Goal: Information Seeking & Learning: Learn about a topic

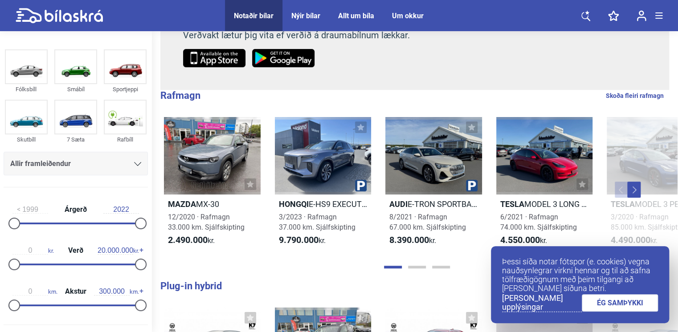
scroll to position [223, 0]
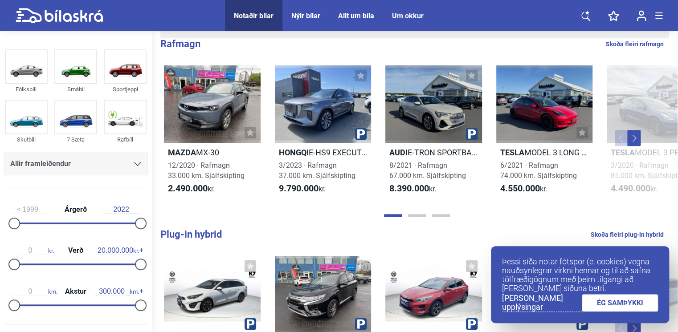
drag, startPoint x: 607, startPoint y: 301, endPoint x: 573, endPoint y: 247, distance: 63.4
click at [607, 301] on link "ÉG SAMÞYKKI" at bounding box center [620, 303] width 77 height 17
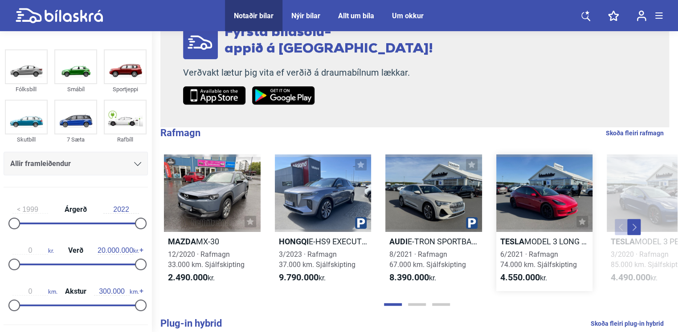
scroll to position [178, 0]
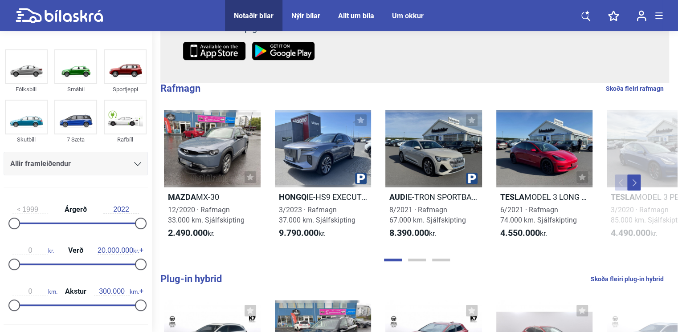
click at [630, 191] on button "Next" at bounding box center [633, 183] width 13 height 16
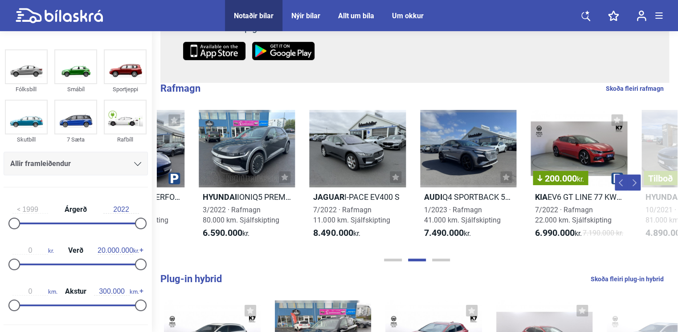
scroll to position [0, 520]
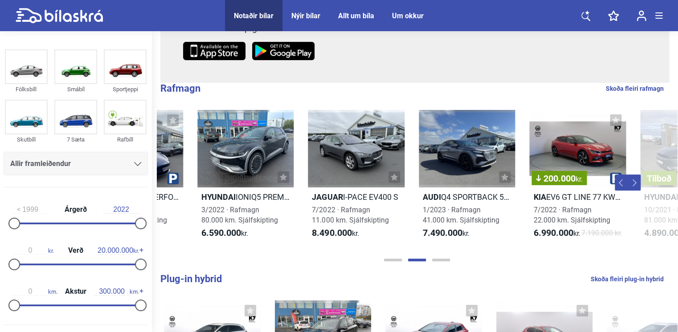
click at [630, 191] on button "Next" at bounding box center [633, 183] width 13 height 16
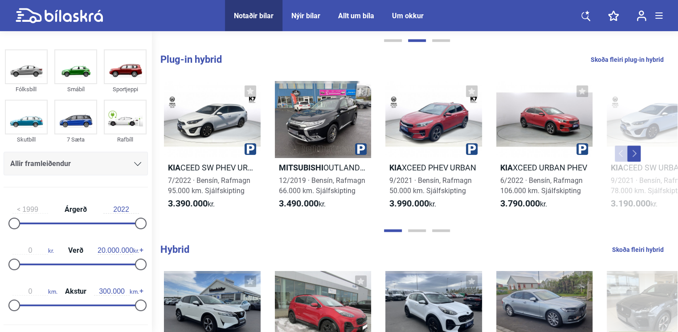
scroll to position [401, 0]
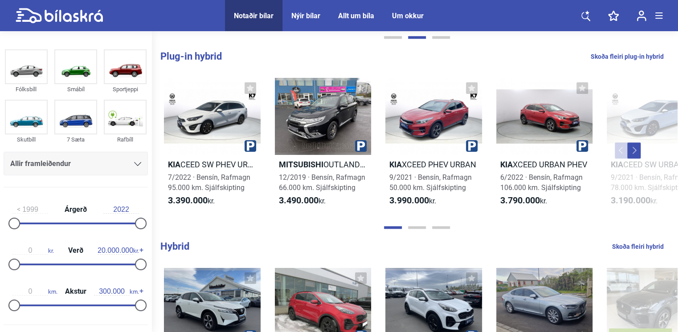
click at [633, 159] on button "Next" at bounding box center [633, 151] width 13 height 16
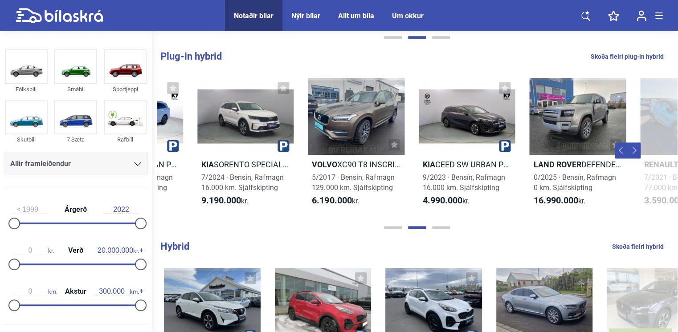
click at [633, 159] on button "Next" at bounding box center [633, 151] width 13 height 16
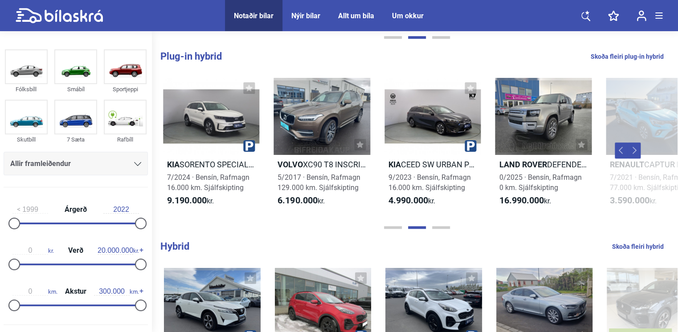
scroll to position [0, 586]
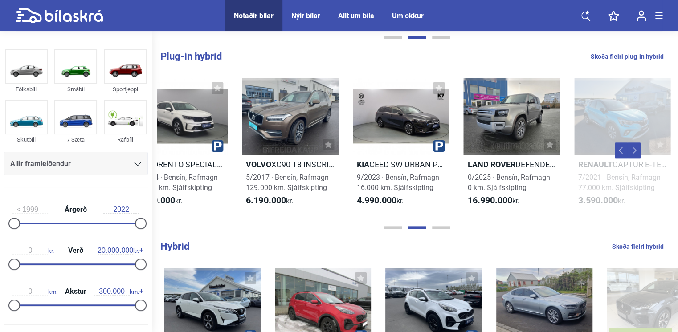
click at [633, 159] on button "Next" at bounding box center [633, 151] width 13 height 16
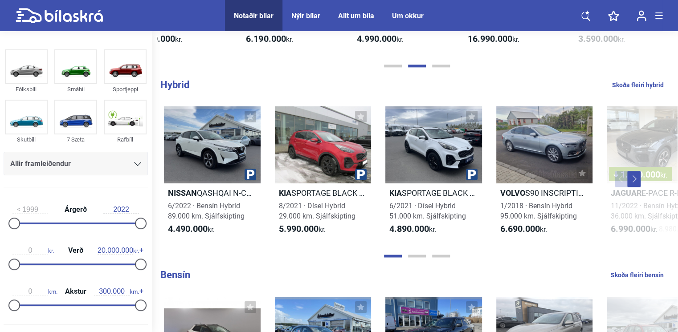
scroll to position [579, 0]
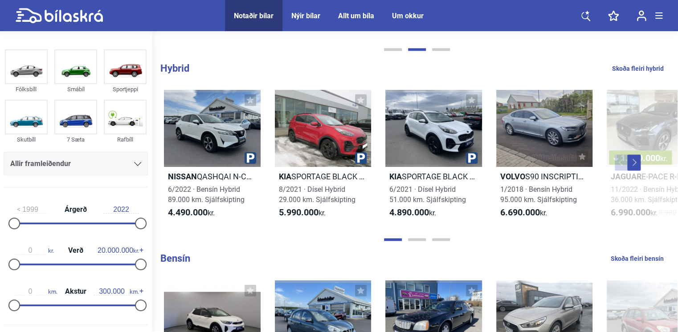
click at [630, 171] on button "Next" at bounding box center [633, 163] width 13 height 16
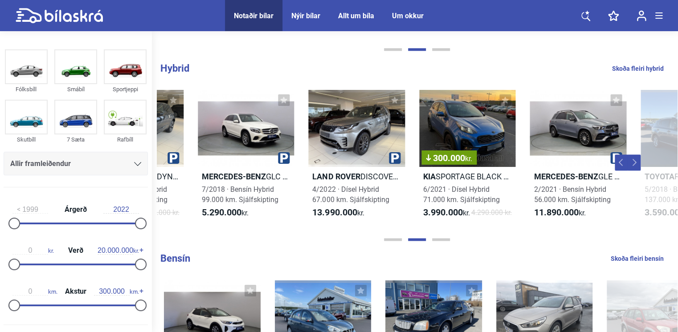
scroll to position [0, 520]
click at [631, 171] on button "Next" at bounding box center [633, 163] width 13 height 16
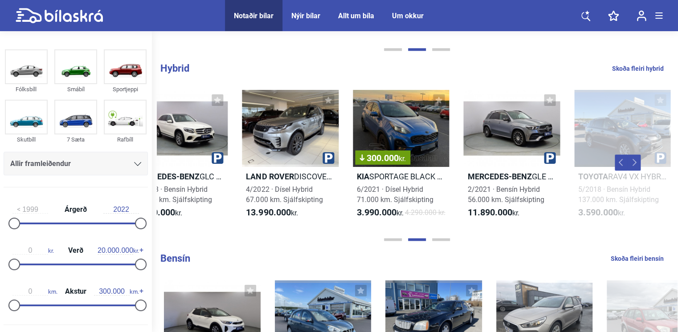
click at [633, 171] on button "Next" at bounding box center [633, 163] width 13 height 16
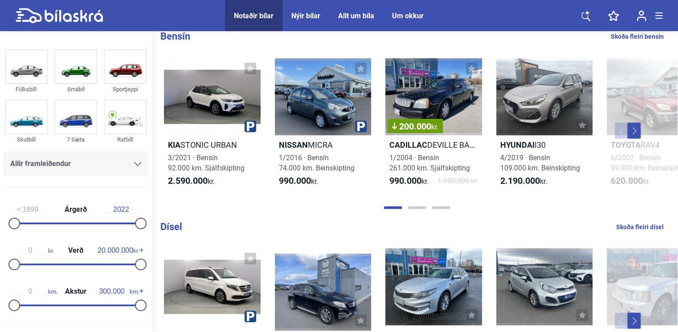
scroll to position [802, 0]
click at [636, 138] on button "Next" at bounding box center [633, 130] width 13 height 16
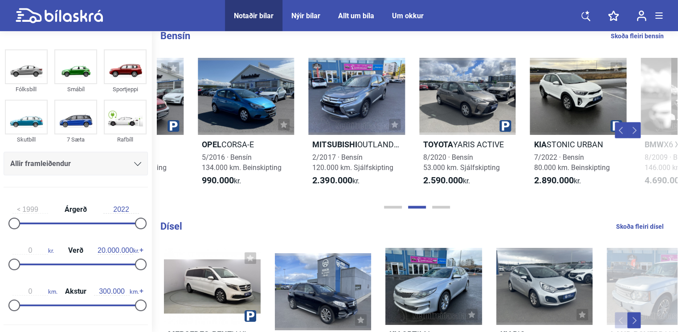
scroll to position [0, 520]
click at [636, 138] on button "Next" at bounding box center [633, 130] width 13 height 16
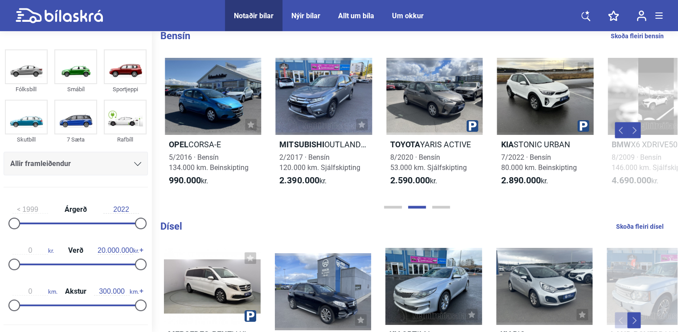
scroll to position [0, 586]
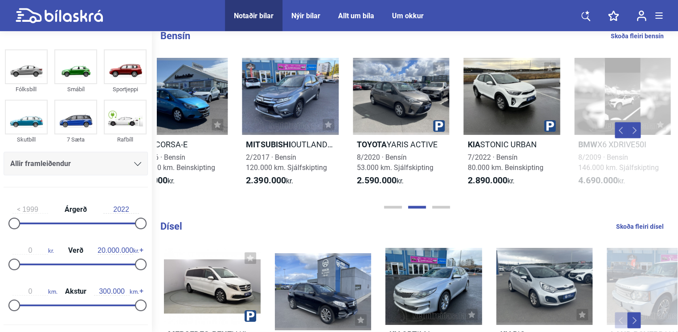
click at [636, 138] on button "Next" at bounding box center [633, 130] width 13 height 16
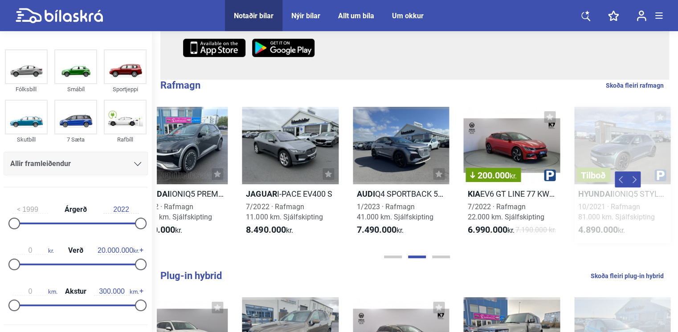
scroll to position [134, 0]
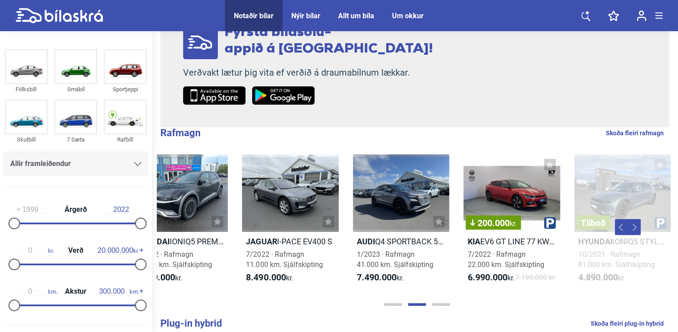
click at [641, 133] on link "Skoða fleiri rafmagn" at bounding box center [635, 133] width 58 height 12
checkbox input "true"
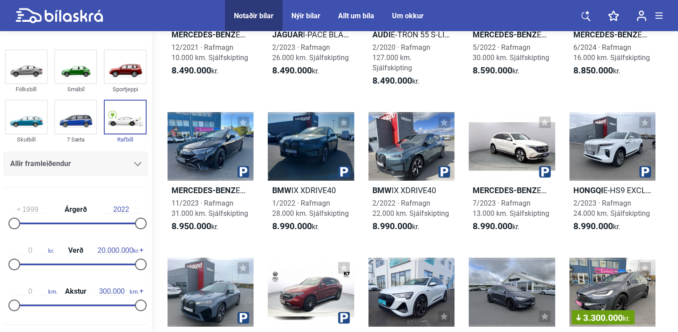
scroll to position [9981, 0]
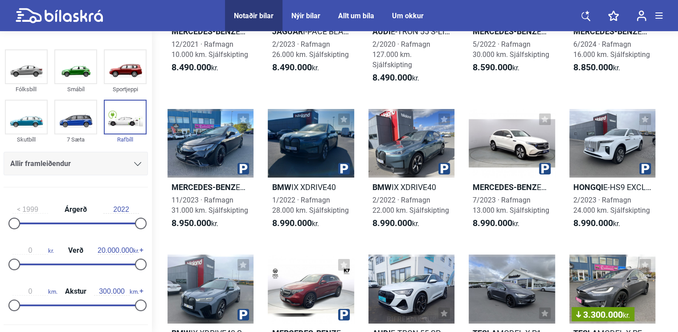
click at [366, 15] on div "Allt um bíla" at bounding box center [356, 16] width 36 height 8
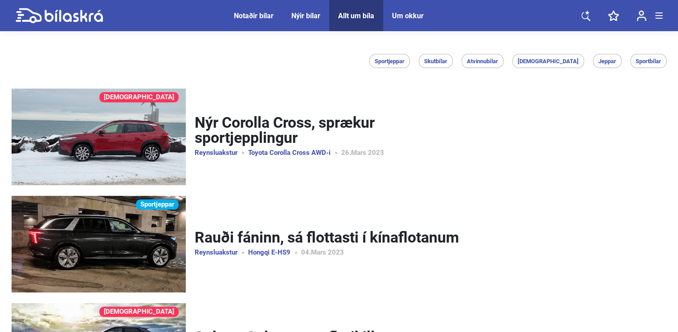
click at [321, 17] on span "Nýir bílar" at bounding box center [305, 15] width 47 height 31
click at [315, 16] on div "Nýir bílar" at bounding box center [305, 16] width 29 height 8
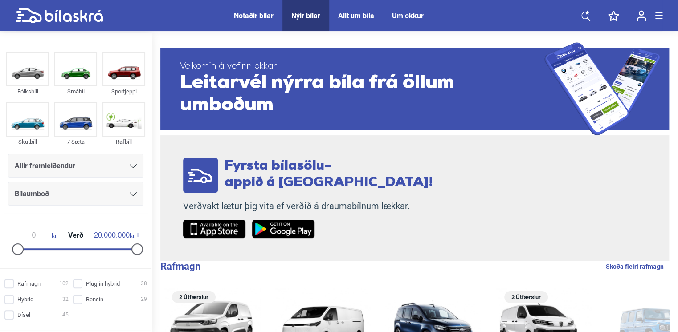
click at [262, 17] on div "Notaðir bílar" at bounding box center [254, 16] width 40 height 8
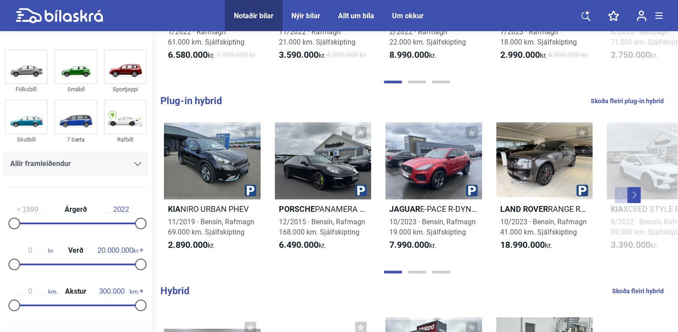
click at [651, 107] on link "Skoða fleiri plug-in hybrid" at bounding box center [627, 101] width 73 height 12
checkbox hybrid "true"
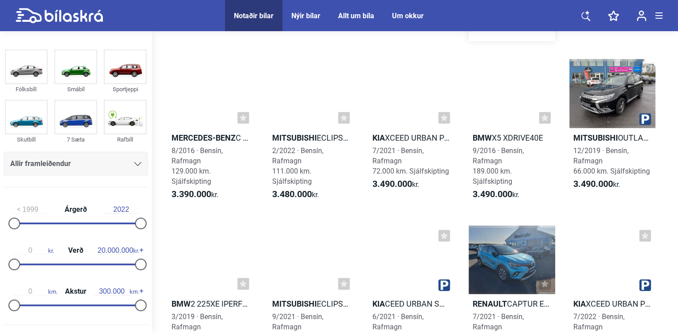
scroll to position [1248, 0]
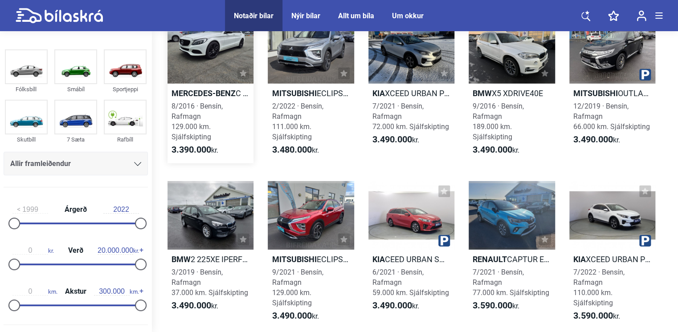
click at [209, 55] on div at bounding box center [211, 49] width 86 height 69
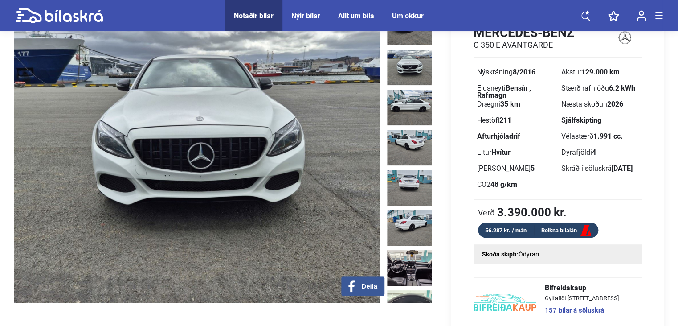
scroll to position [45, 0]
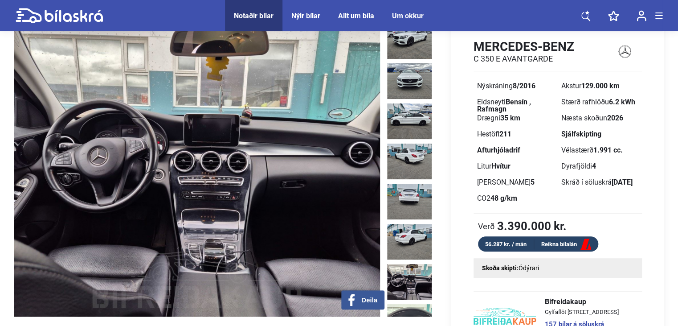
click at [407, 264] on img at bounding box center [409, 282] width 45 height 36
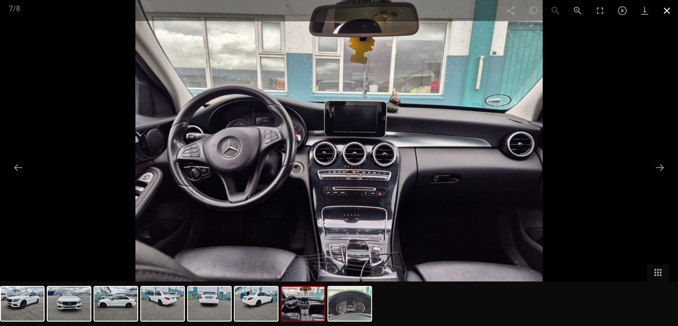
click at [668, 7] on span at bounding box center [667, 10] width 22 height 21
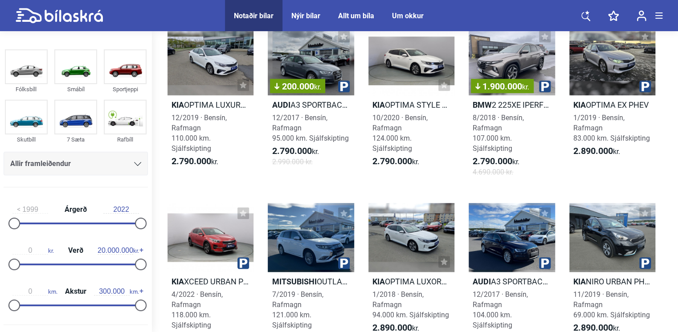
scroll to position [312, 0]
